Goal: Task Accomplishment & Management: Manage account settings

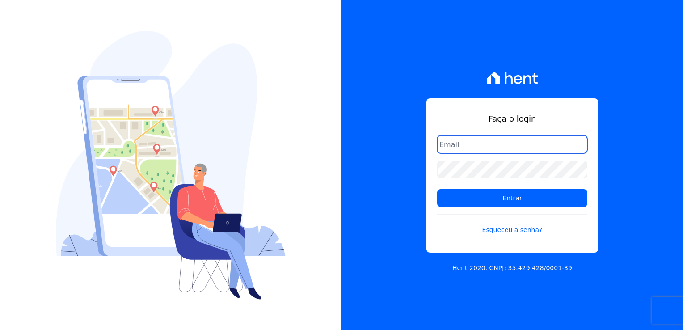
paste input "[EMAIL_ADDRESS][PERSON_NAME][DOMAIN_NAME]!"
type input "[EMAIL_ADDRESS][PERSON_NAME][DOMAIN_NAME]"
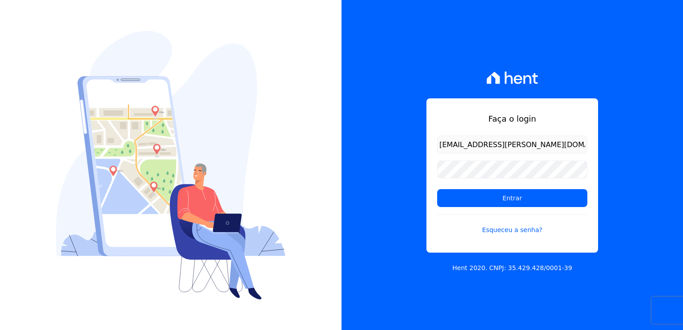
click at [478, 158] on form "[EMAIL_ADDRESS][PERSON_NAME][DOMAIN_NAME] Entrar Esqueceu a senha?" at bounding box center [512, 190] width 150 height 110
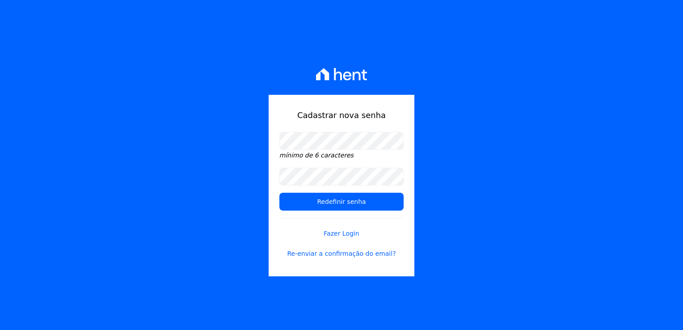
click at [385, 164] on form "mínimo de 6 caracteres Redefinir senha Fazer Login Re-enviar a confirmação do e…" at bounding box center [341, 200] width 124 height 137
click at [349, 153] on div "mínimo de 6 caracteres" at bounding box center [341, 146] width 124 height 29
click at [219, 136] on div "Cadastrar nova senha mínimo de 6 caracteres Redefinir senha Fazer Login Re-envi…" at bounding box center [341, 165] width 683 height 330
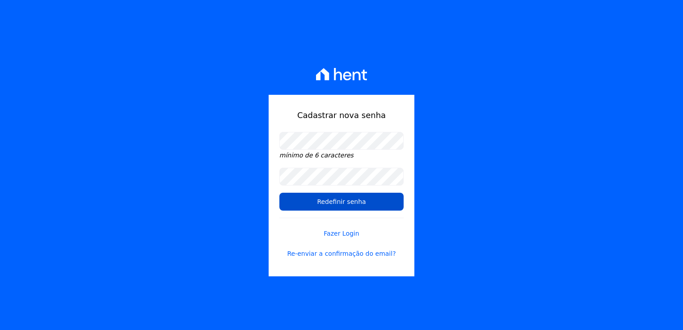
click at [333, 205] on input "Redefinir senha" at bounding box center [341, 202] width 124 height 18
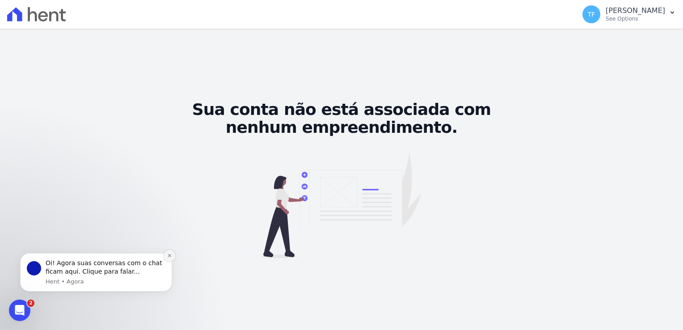
click at [169, 256] on icon "Dismiss notification" at bounding box center [169, 255] width 5 height 5
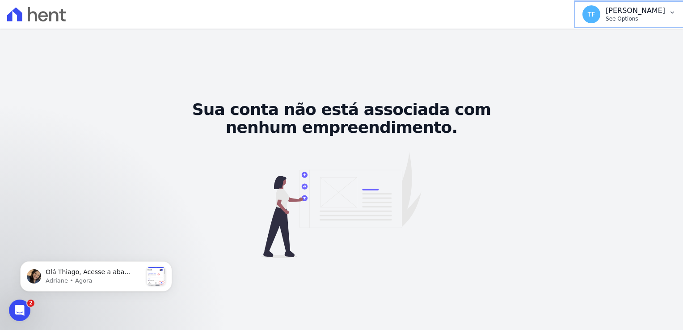
click at [626, 18] on span "See Options" at bounding box center [622, 19] width 33 height 6
